Goal: Information Seeking & Learning: Learn about a topic

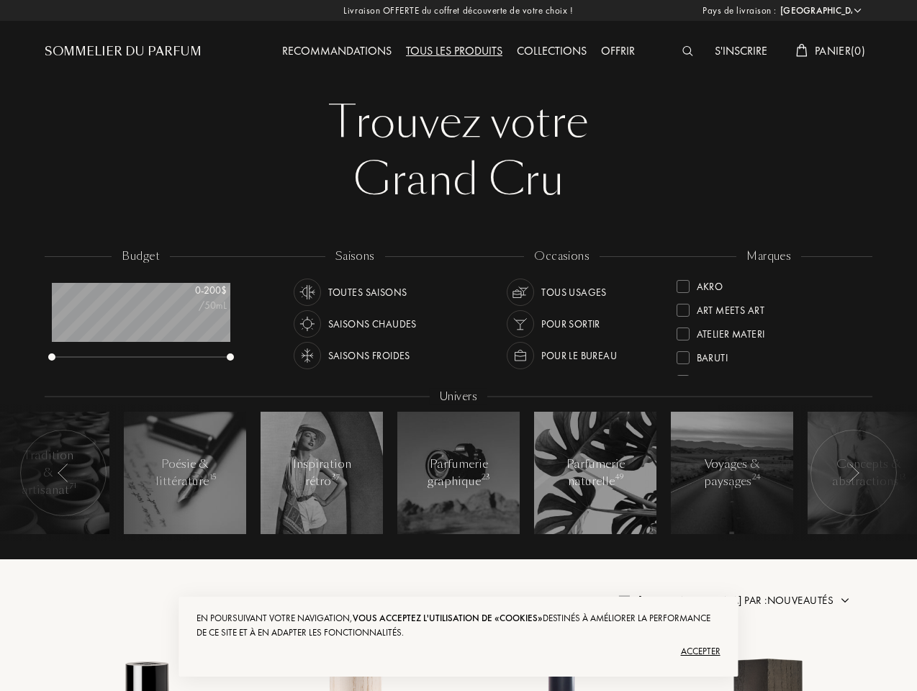
select select "US"
click at [688, 52] on img at bounding box center [687, 51] width 11 height 10
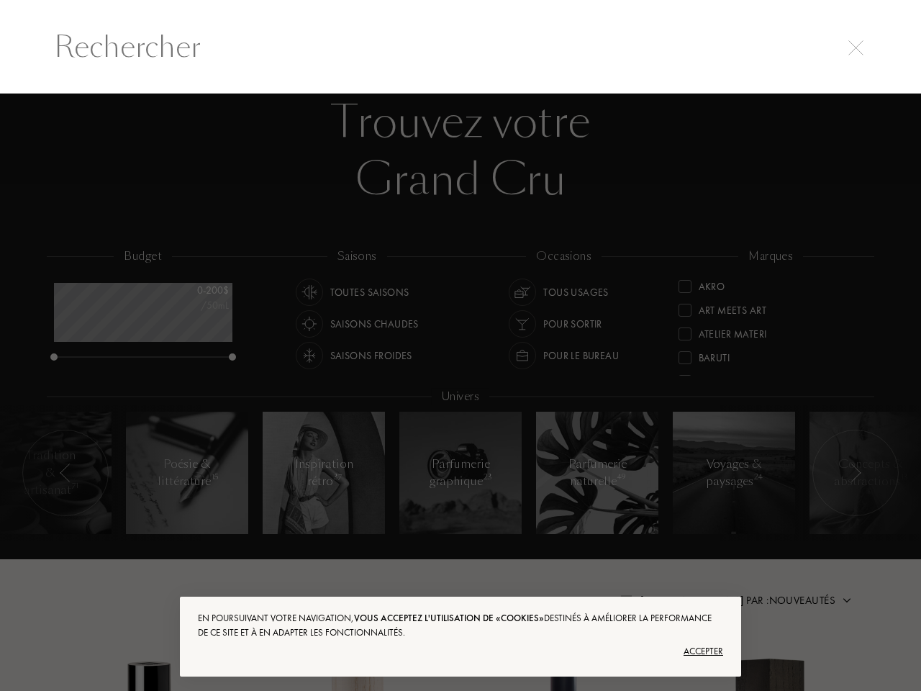
click at [829, 52] on input "text" at bounding box center [460, 46] width 871 height 43
click at [141, 312] on div at bounding box center [460, 393] width 921 height 598
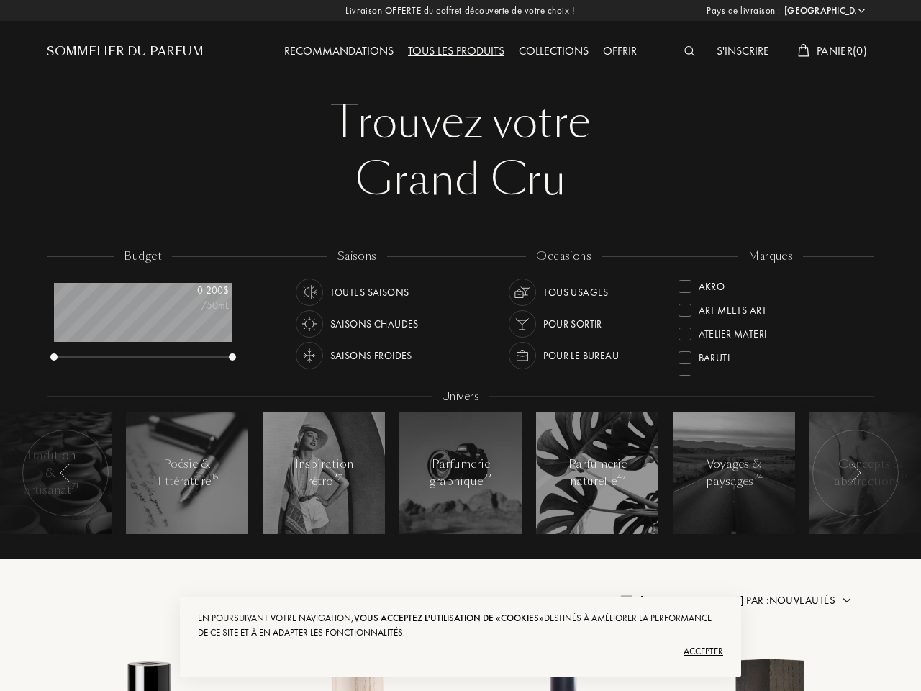
click at [350, 290] on div "Toutes saisons" at bounding box center [369, 292] width 79 height 27
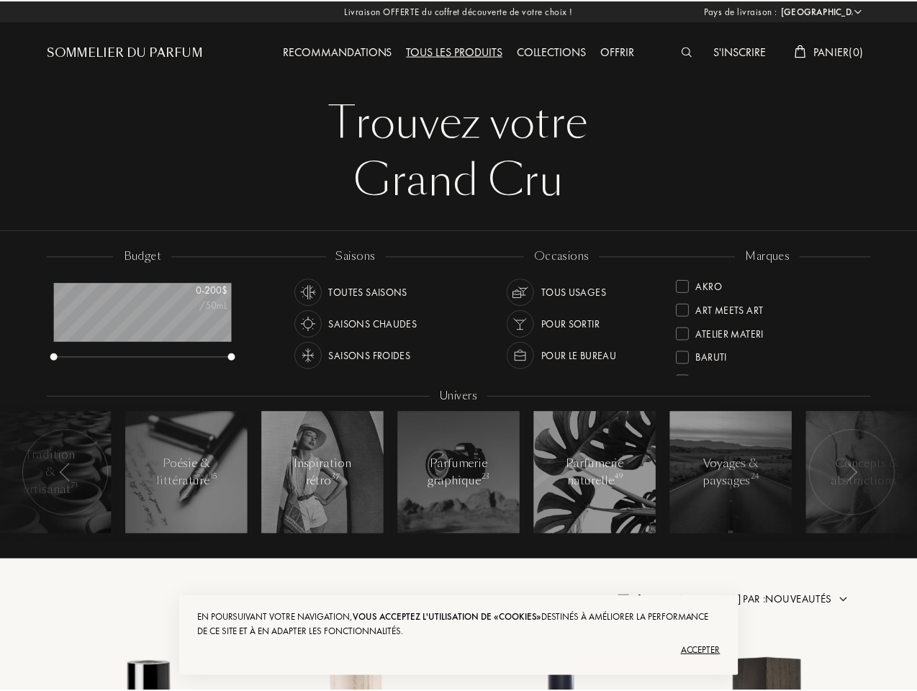
scroll to position [1, 0]
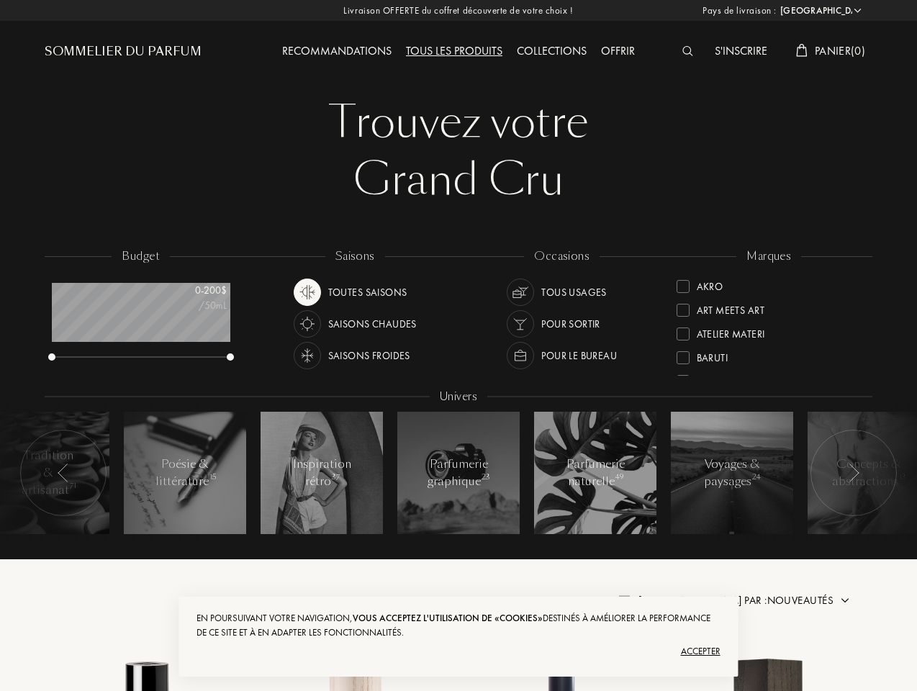
click at [355, 322] on div "Saisons chaudes" at bounding box center [372, 323] width 89 height 27
click at [352, 353] on div "Saisons froides" at bounding box center [369, 355] width 82 height 27
click at [556, 290] on div "Tous usages" at bounding box center [574, 292] width 66 height 27
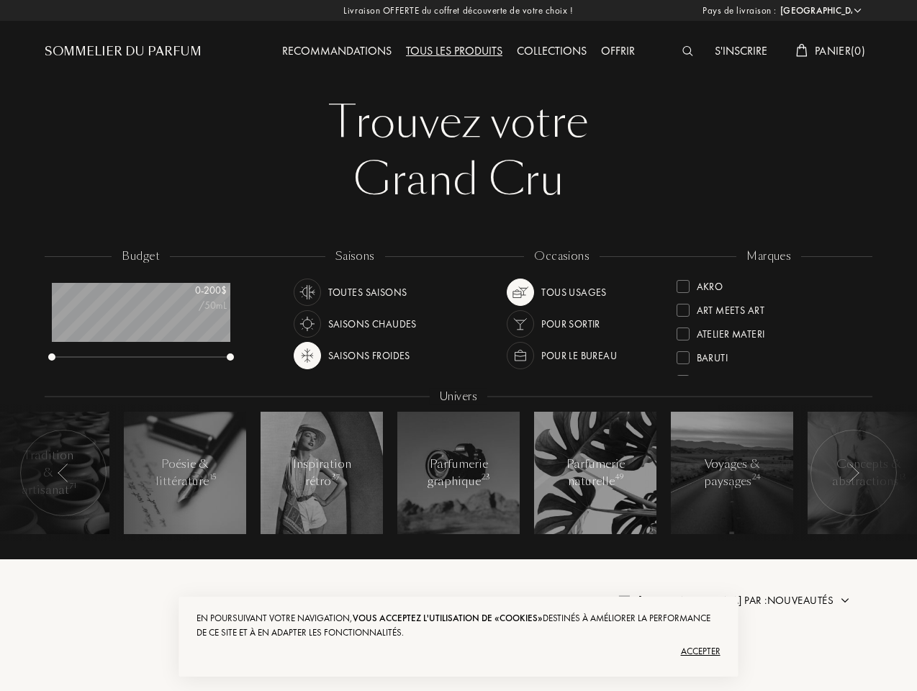
click at [554, 322] on div "Pour sortir" at bounding box center [570, 323] width 59 height 27
click at [562, 353] on div "Pour le bureau" at bounding box center [579, 355] width 76 height 27
click at [768, 284] on div "Akro" at bounding box center [770, 283] width 186 height 19
